Goal: Find specific page/section: Find specific page/section

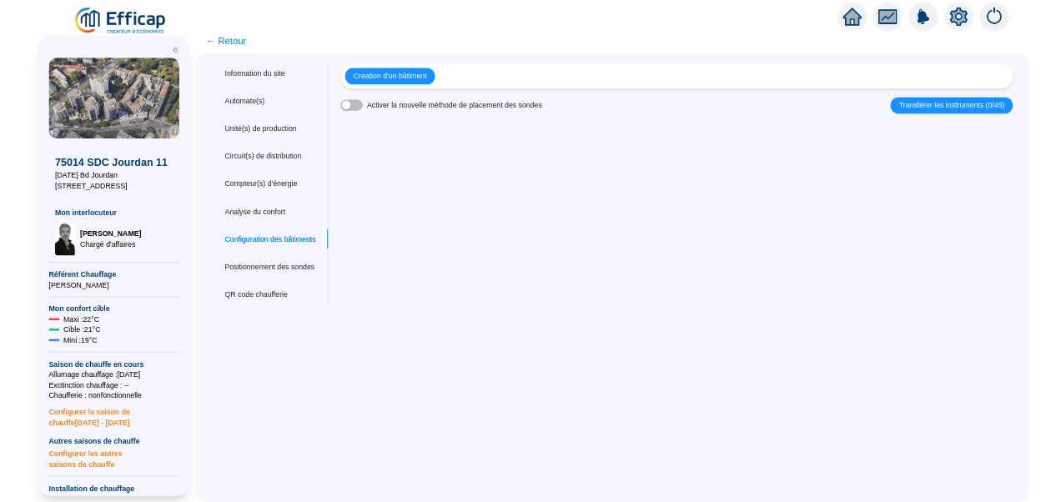
scroll to position [19, 0]
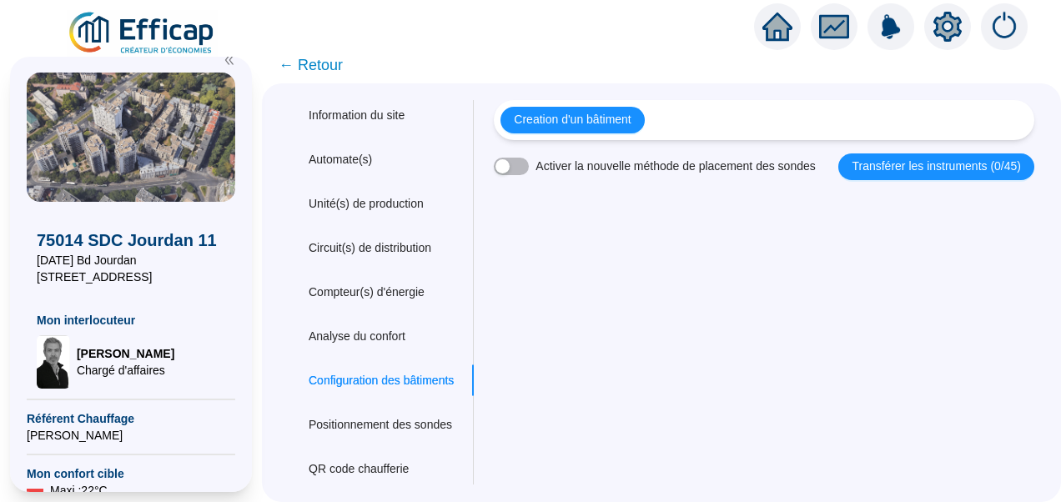
click at [149, 33] on img at bounding box center [142, 33] width 151 height 47
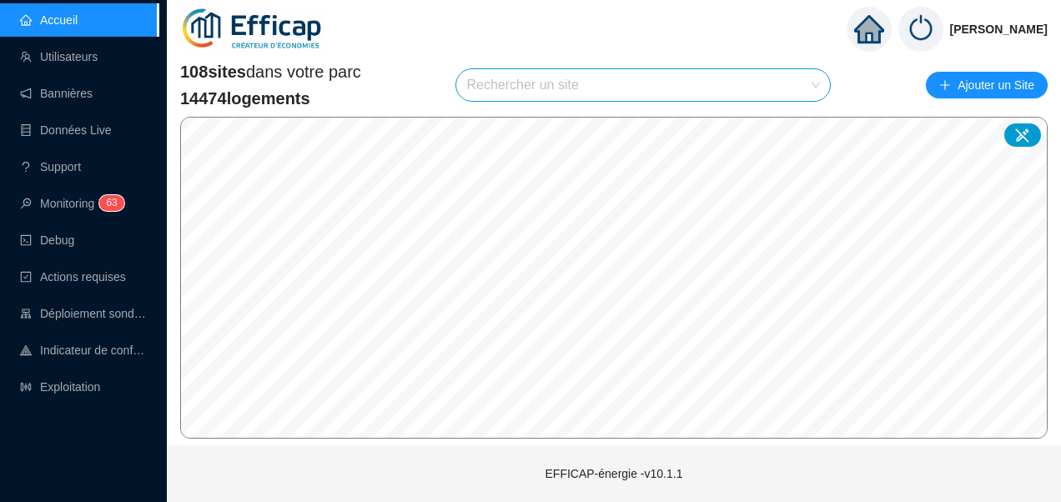
click at [544, 83] on input "search" at bounding box center [635, 85] width 339 height 32
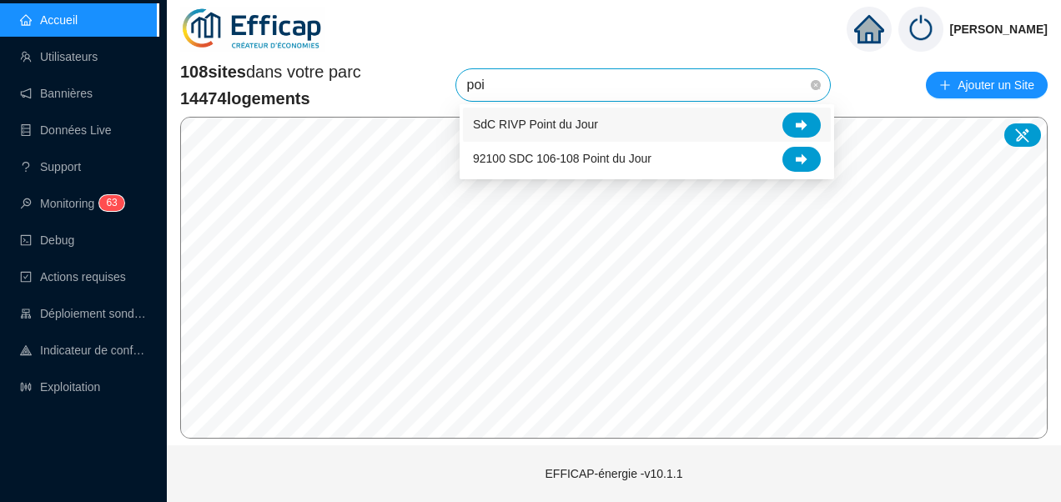
type input "poin"
click at [582, 117] on span "SdC RIVP Point du Jour" at bounding box center [535, 125] width 125 height 18
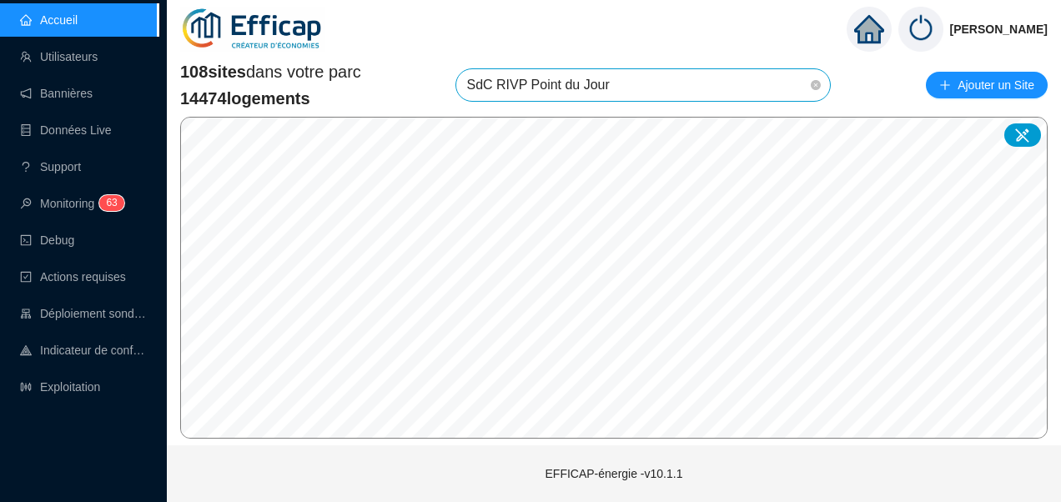
click at [592, 441] on div "108 sites dans votre parc 14474 logements SdC RIVP Point du Jour Ajouter un Sit…" at bounding box center [614, 249] width 895 height 392
click at [353, 451] on div "[PERSON_NAME] 108 sites dans votre parc 14474 logements SdC RIVP Point du Jour …" at bounding box center [614, 251] width 895 height 503
click at [568, 442] on div "108 sites dans votre parc 14474 logements SdC RIVP Point du Jour Ajouter un Sit…" at bounding box center [614, 249] width 895 height 392
click at [831, 64] on div "108 sites dans votre parc 14474 logements SdC RIVP Point du Jour Ajouter un Sit…" at bounding box center [614, 249] width 868 height 379
